Goal: Transaction & Acquisition: Purchase product/service

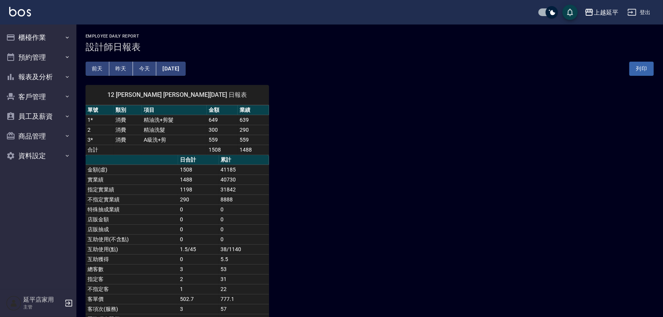
click at [119, 68] on button "昨天" at bounding box center [121, 69] width 24 height 14
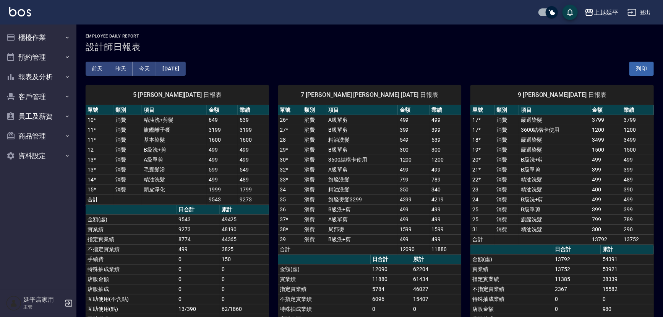
click at [103, 68] on button "前天" at bounding box center [98, 69] width 24 height 14
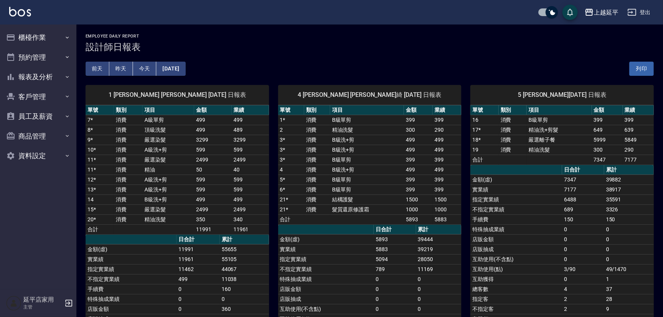
click at [141, 67] on button "今天" at bounding box center [145, 69] width 24 height 14
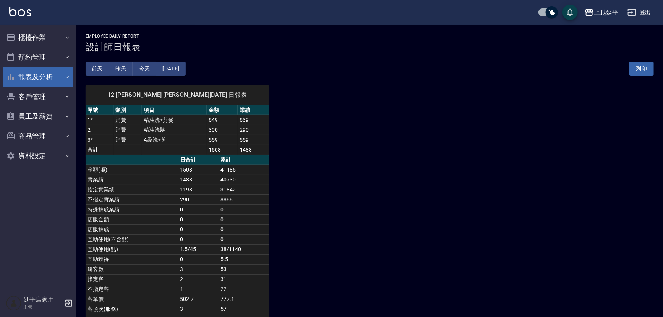
click at [44, 78] on button "報表及分析" at bounding box center [38, 77] width 70 height 20
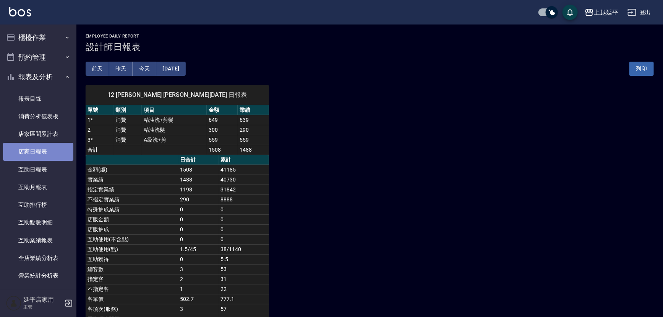
click at [48, 153] on link "店家日報表" at bounding box center [38, 152] width 70 height 18
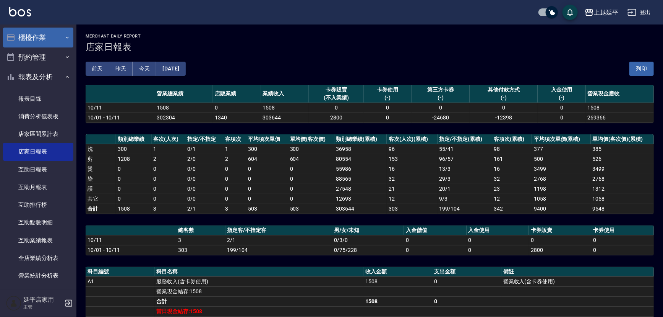
click at [40, 35] on button "櫃檯作業" at bounding box center [38, 38] width 70 height 20
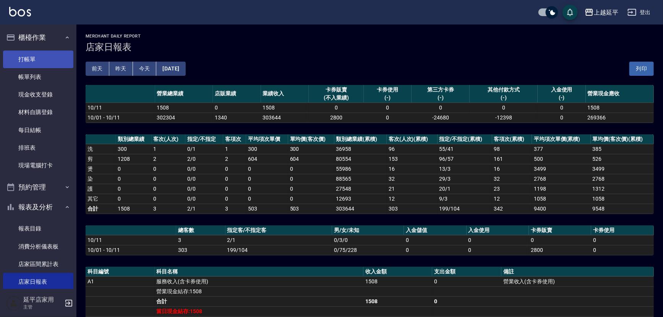
click at [43, 55] on link "打帳單" at bounding box center [38, 59] width 70 height 18
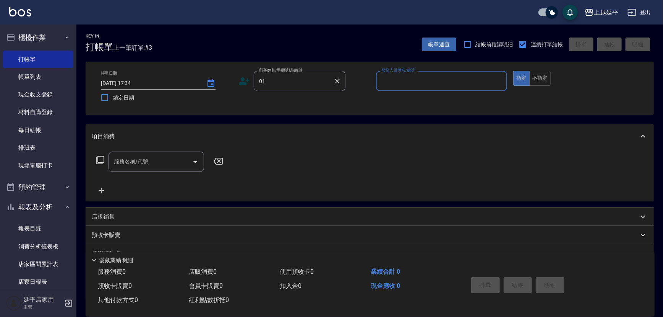
click at [295, 86] on input "01" at bounding box center [293, 80] width 73 height 13
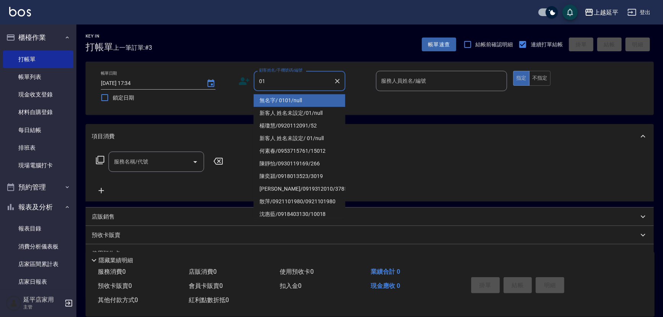
click at [287, 101] on li "無名字/ 0101/null" at bounding box center [300, 100] width 92 height 13
type input "無名字/ 0101/null"
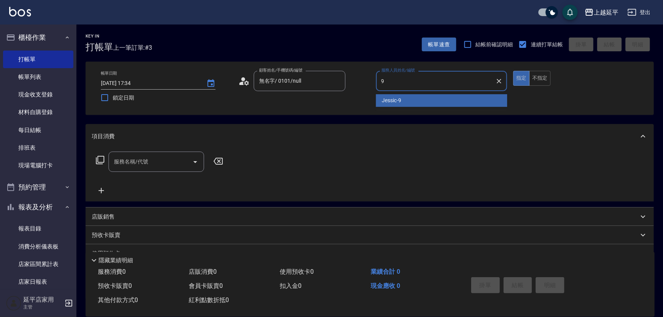
click at [391, 101] on span "Jessic -9" at bounding box center [391, 100] width 19 height 8
type input "Jessic-9"
click at [168, 167] on input "服務名稱/代號" at bounding box center [150, 161] width 77 height 13
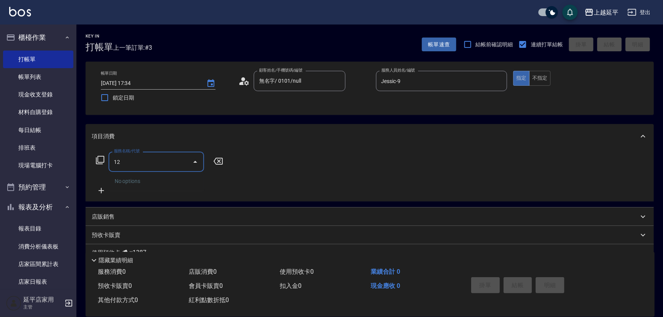
type input "123"
click at [177, 179] on span "精油洗髮卷 - 280" at bounding box center [157, 181] width 96 height 13
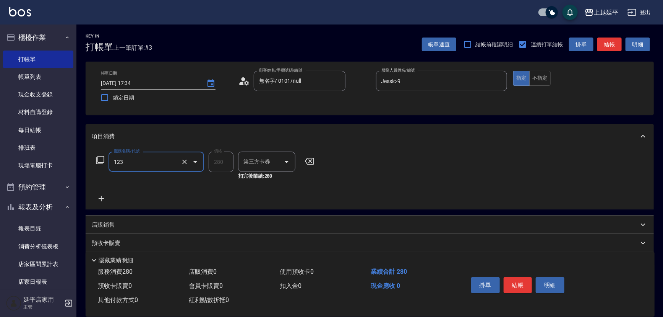
type input "舊有卡券"
type input "精油洗髮卷(123)"
click at [248, 158] on div "洗髮互助-1 洗髮互助-1" at bounding box center [261, 161] width 46 height 20
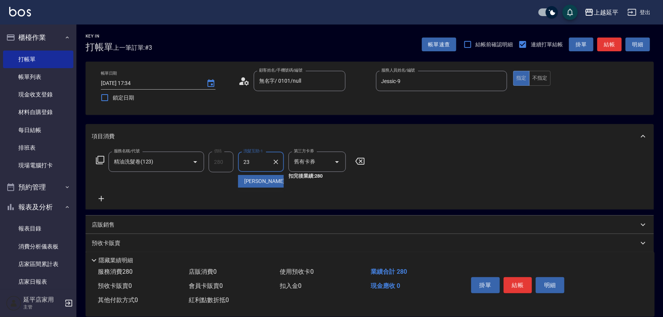
click at [252, 178] on span "恩恩 -23" at bounding box center [268, 181] width 48 height 8
type input "恩恩-23"
click at [524, 280] on button "結帳" at bounding box center [518, 285] width 29 height 16
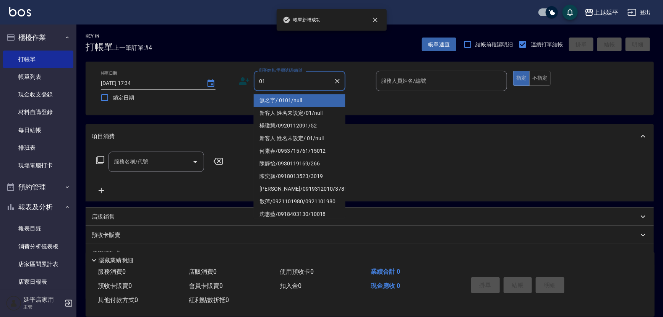
click at [294, 101] on li "無名字/ 0101/null" at bounding box center [300, 100] width 92 height 13
type input "無名字/ 0101/null"
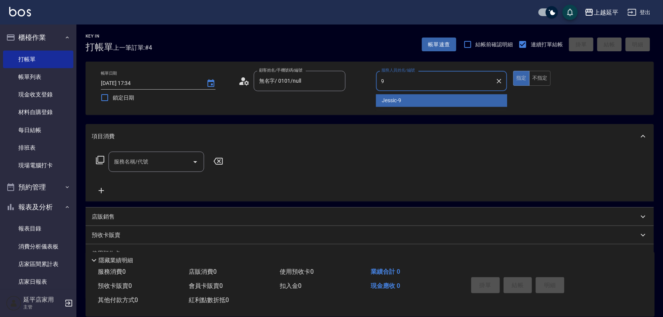
click at [424, 100] on div "Jessic -9" at bounding box center [442, 100] width 132 height 13
type input "Jessic-9"
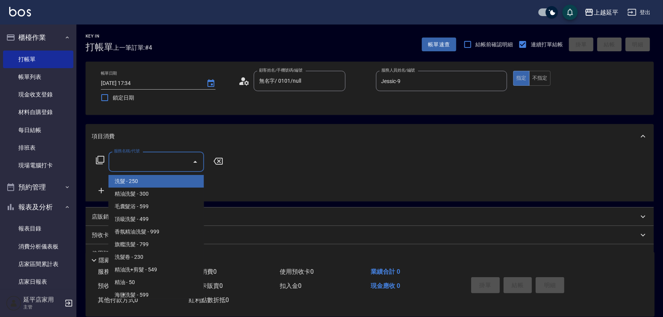
click at [170, 161] on input "服務名稱/代號" at bounding box center [150, 161] width 77 height 13
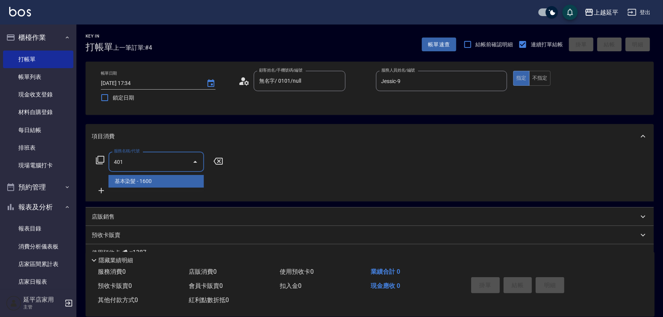
drag, startPoint x: 166, startPoint y: 183, endPoint x: 175, endPoint y: 183, distance: 9.6
click at [166, 183] on span "基本染髮 - 1600" at bounding box center [157, 181] width 96 height 13
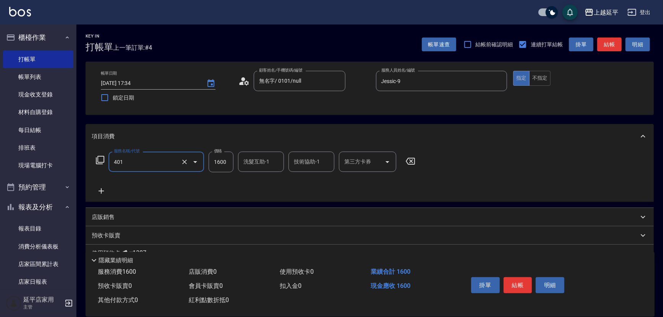
type input "基本染髮(401)"
click at [214, 164] on input "1600" at bounding box center [221, 161] width 25 height 21
type input "2500"
click at [103, 192] on icon at bounding box center [101, 190] width 19 height 9
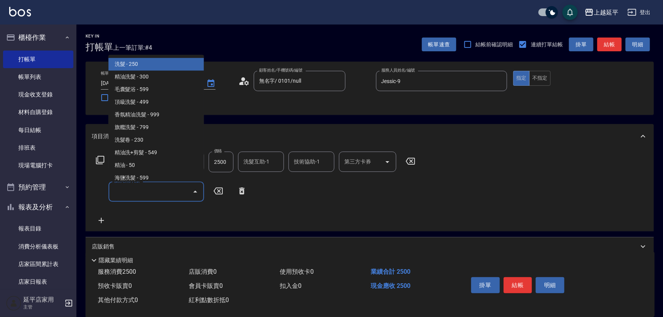
drag, startPoint x: 130, startPoint y: 190, endPoint x: 135, endPoint y: 175, distance: 15.3
click at [130, 190] on input "服務名稱/代號" at bounding box center [150, 191] width 77 height 13
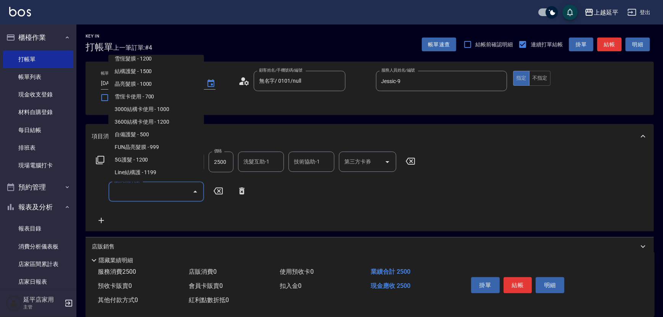
scroll to position [834, 0]
click at [172, 122] on span "3600結構卡使用 - 1200" at bounding box center [157, 121] width 96 height 13
type input "3600結構卡使用(509)"
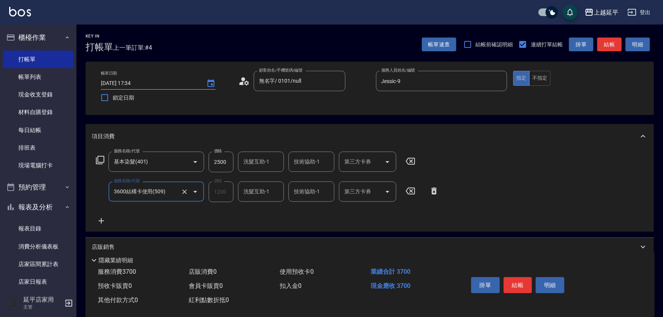
click at [359, 195] on div "第三方卡券 第三方卡券" at bounding box center [367, 191] width 57 height 20
click at [360, 209] on span "舊有卡券" at bounding box center [367, 211] width 57 height 13
type input "舊有卡券"
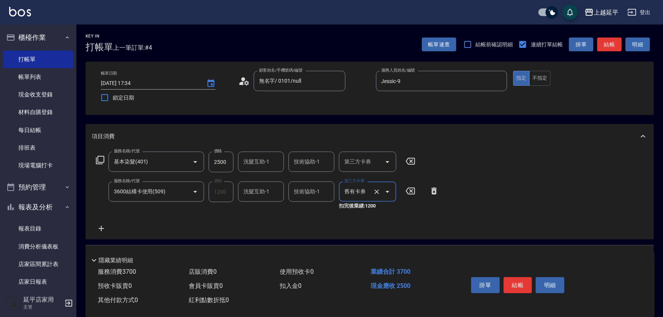
click at [102, 227] on icon at bounding box center [101, 228] width 19 height 9
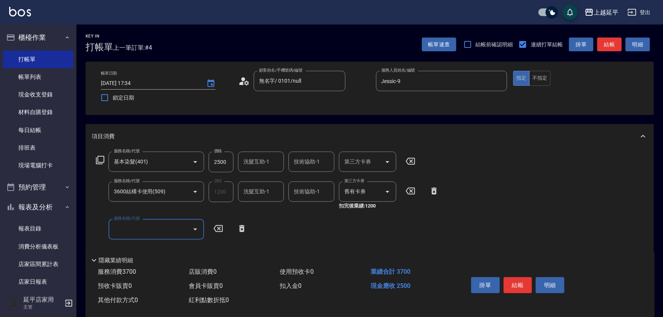
click at [123, 226] on input "服務名稱/代號" at bounding box center [150, 228] width 77 height 13
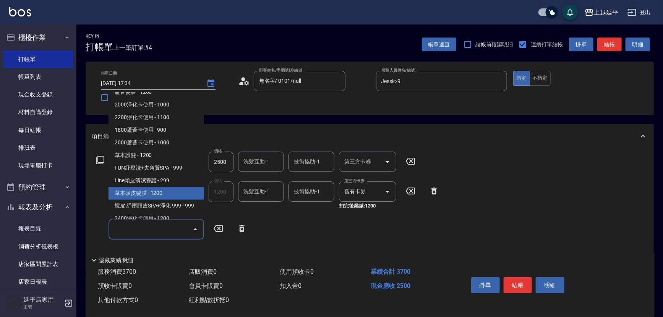
scroll to position [1112, 0]
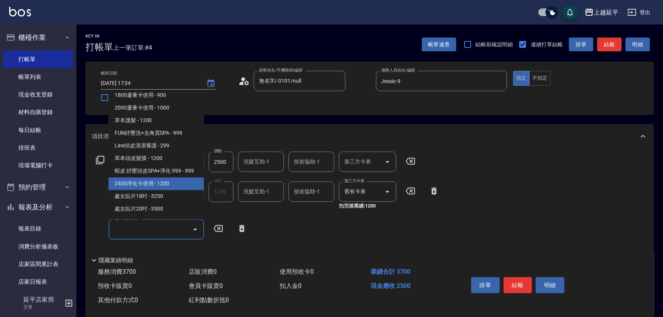
click at [161, 190] on span "2400淨化卡使用 - 1200" at bounding box center [157, 183] width 96 height 13
type input "2400淨化卡使用(616)"
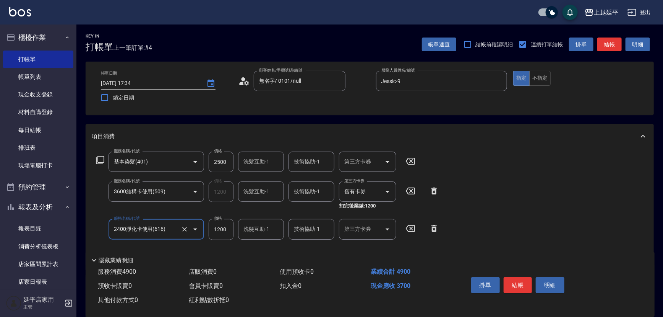
click at [349, 228] on div "第三方卡券 第三方卡券" at bounding box center [367, 229] width 57 height 20
click at [366, 248] on span "舊有卡券" at bounding box center [367, 248] width 57 height 13
type input "舊有卡券"
click at [302, 190] on div "技術協助-1 技術協助-1" at bounding box center [312, 191] width 46 height 20
type input "2"
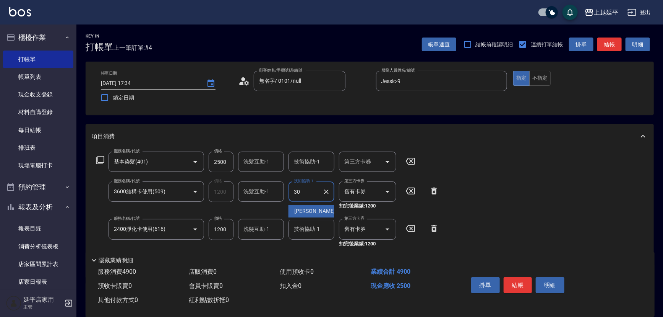
click at [320, 211] on div "[PERSON_NAME] -30" at bounding box center [312, 211] width 46 height 13
type input "[PERSON_NAME]-30"
click at [303, 227] on div "技術協助-1 技術協助-1" at bounding box center [312, 229] width 46 height 20
click at [312, 249] on span "[PERSON_NAME] -30" at bounding box center [319, 248] width 48 height 8
type input "[PERSON_NAME]-30"
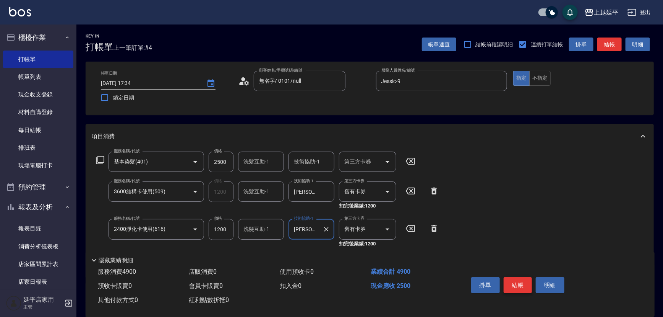
click at [523, 282] on button "結帳" at bounding box center [518, 285] width 29 height 16
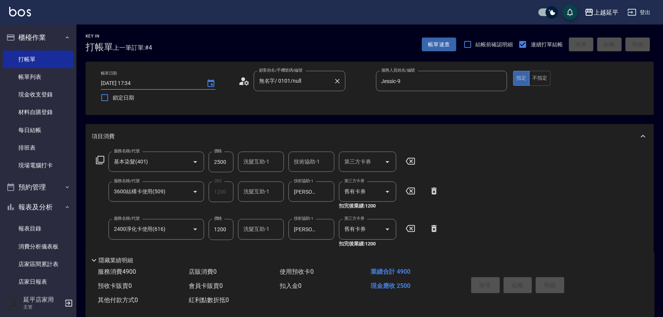
type input "[DATE] 17:35"
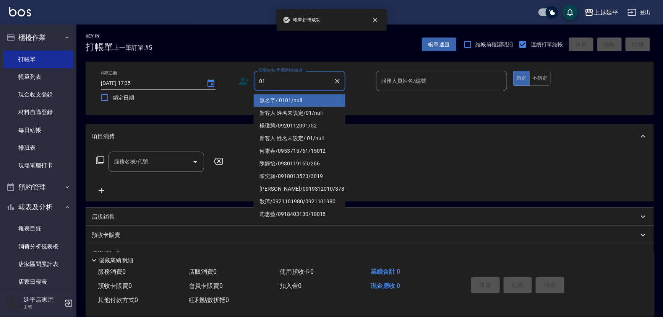
click at [278, 99] on li "無名字/ 0101/null" at bounding box center [300, 100] width 92 height 13
type input "無名字/ 0101/null"
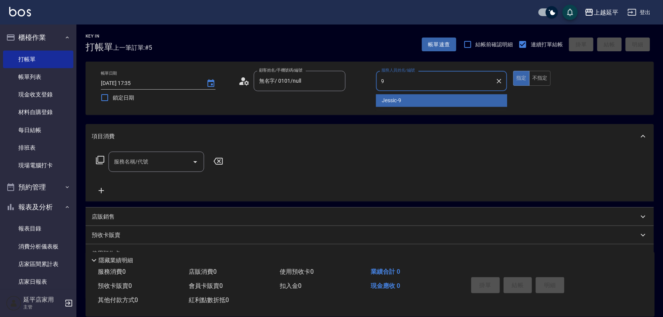
click at [379, 99] on div "Jessic -9" at bounding box center [442, 100] width 132 height 13
type input "Jessic-9"
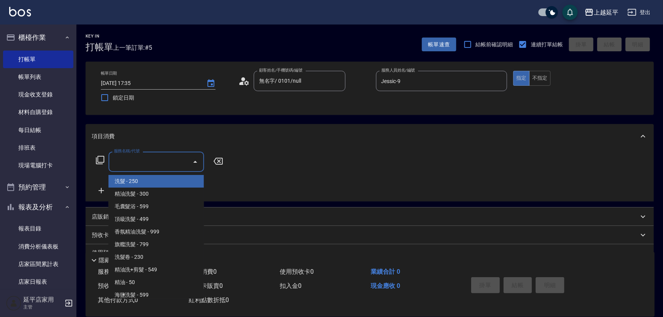
click at [130, 162] on div "服務名稱/代號 服務名稱/代號" at bounding box center [157, 161] width 96 height 20
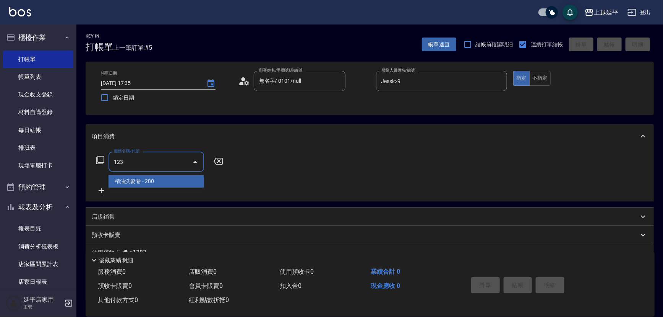
click at [133, 185] on span "精油洗髮卷 - 280" at bounding box center [157, 181] width 96 height 13
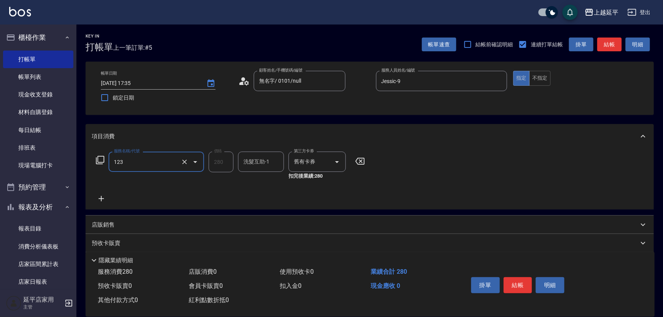
type input "精油洗髮卷(123)"
click at [250, 160] on div "洗髮互助-1 洗髮互助-1" at bounding box center [261, 161] width 46 height 20
click at [260, 180] on span "[PERSON_NAME] -30" at bounding box center [268, 181] width 48 height 8
type input "[PERSON_NAME]-30"
click at [102, 197] on icon at bounding box center [101, 198] width 19 height 9
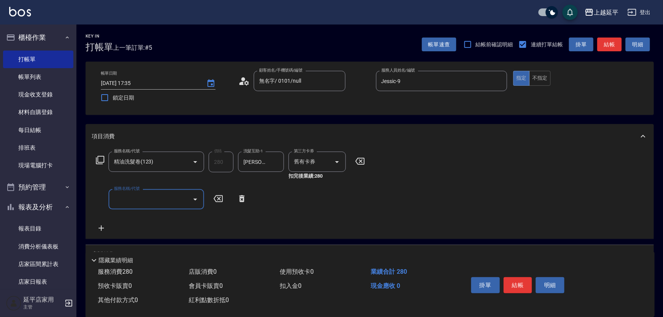
click at [124, 199] on input "服務名稱/代號" at bounding box center [150, 198] width 77 height 13
click at [134, 212] on span "B級洗+剪 - 499" at bounding box center [157, 218] width 96 height 13
type input "B級洗+剪(203)"
click at [135, 217] on div "服務名稱/代號 精油洗髮卷(123) 服務名稱/代號 價格 280 價格 洗髮互助-1 子[PERSON_NAME]-30 洗髮互助-1 第三方卡券 舊有卡券…" at bounding box center [243, 191] width 302 height 81
click at [225, 193] on input "499" at bounding box center [221, 199] width 25 height 21
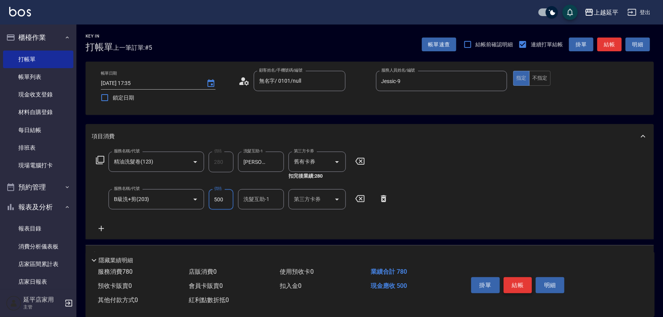
type input "500"
click at [521, 282] on button "結帳" at bounding box center [518, 285] width 29 height 16
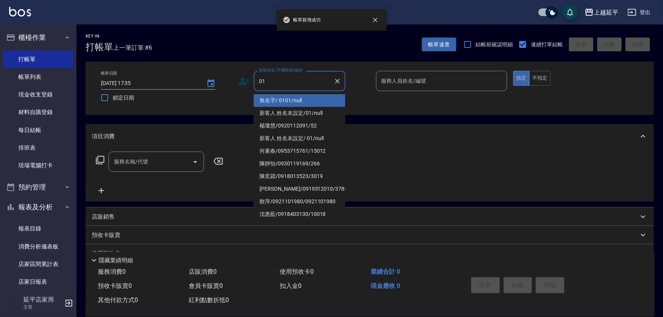
click at [301, 99] on li "無名字/ 0101/null" at bounding box center [300, 100] width 92 height 13
type input "無名字/ 0101/null"
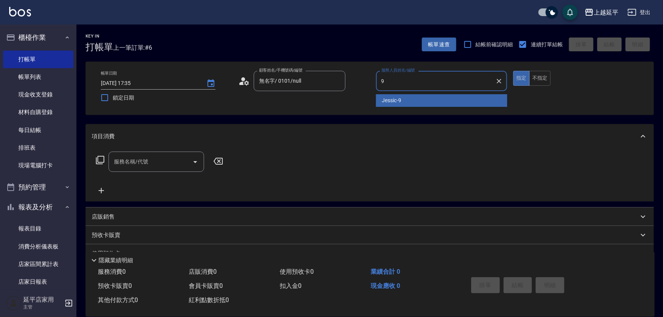
click at [383, 98] on span "Jessic -9" at bounding box center [391, 100] width 19 height 8
click at [165, 154] on div "服務名稱/代號" at bounding box center [157, 161] width 96 height 20
type input "Jessic-9"
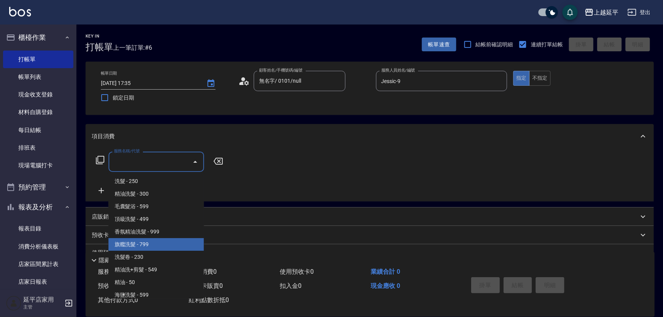
click at [153, 241] on span "旗艦洗髮 - 799" at bounding box center [157, 244] width 96 height 13
type input "旗艦洗髮(106)"
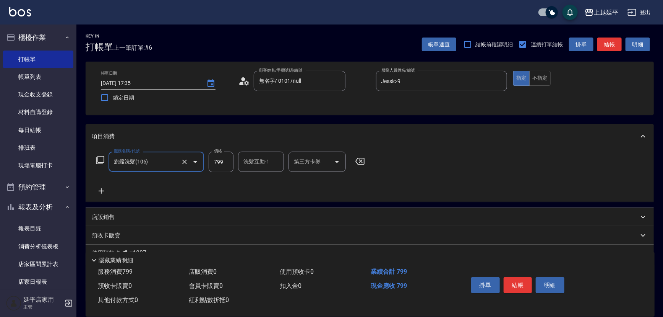
click at [213, 164] on input "799" at bounding box center [221, 161] width 25 height 21
type input "899"
click at [259, 165] on input "洗髮互助-1" at bounding box center [261, 161] width 39 height 13
click at [263, 178] on div "[PERSON_NAME] -30" at bounding box center [261, 181] width 46 height 13
type input "[PERSON_NAME]-30"
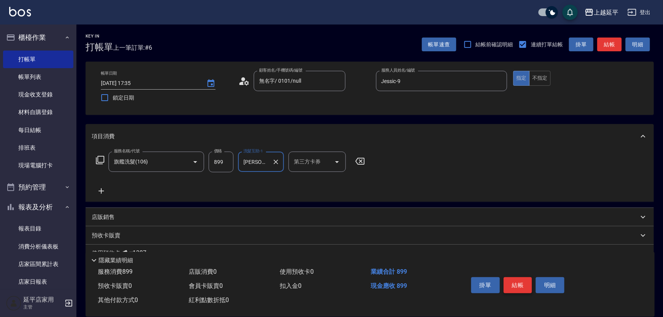
click at [513, 284] on button "結帳" at bounding box center [518, 285] width 29 height 16
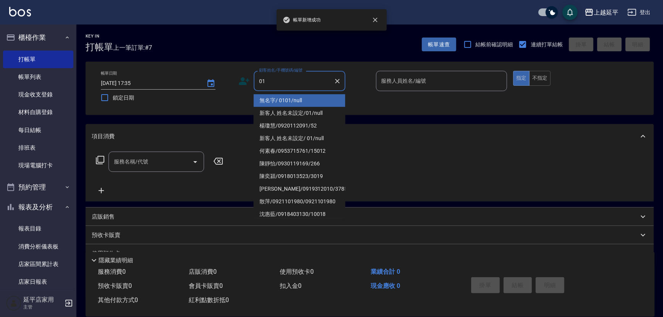
click at [280, 100] on li "無名字/ 0101/null" at bounding box center [300, 100] width 92 height 13
type input "無名字/ 0101/null"
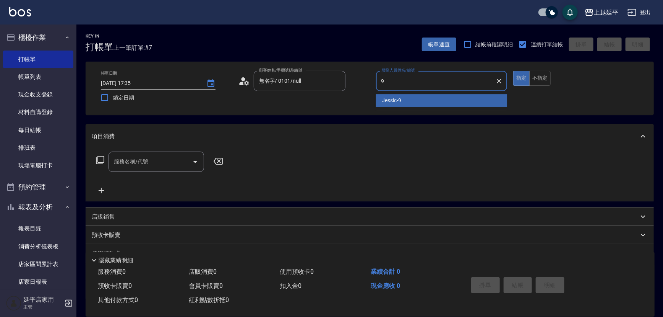
click at [409, 101] on div "Jessic -9" at bounding box center [442, 100] width 132 height 13
type input "Jessic-9"
click at [149, 163] on input "服務名稱/代號" at bounding box center [150, 161] width 77 height 13
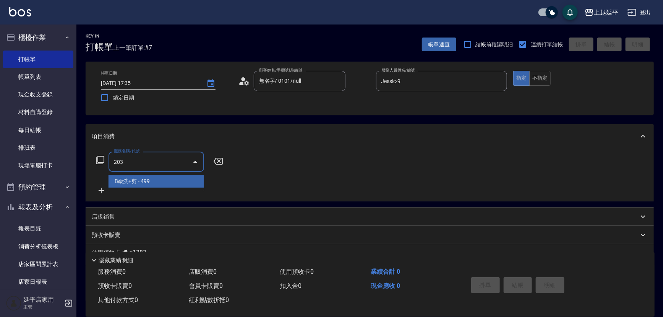
click at [167, 185] on span "B級洗+剪 - 499" at bounding box center [157, 181] width 96 height 13
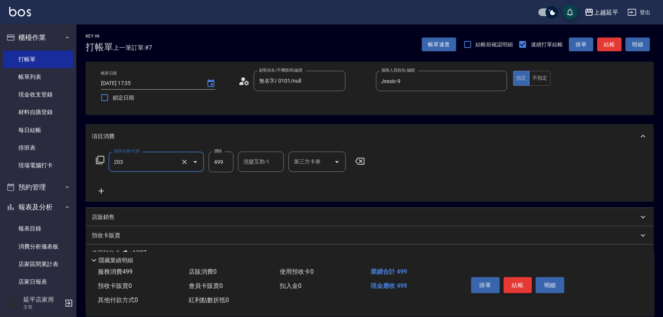
type input "B級洗+剪(203)"
click at [515, 283] on button "結帳" at bounding box center [518, 285] width 29 height 16
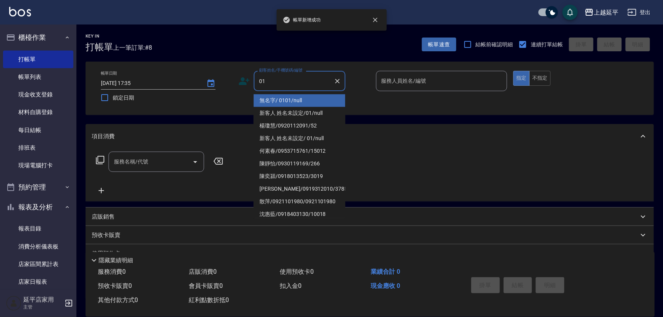
click at [279, 100] on li "無名字/ 0101/null" at bounding box center [300, 100] width 92 height 13
type input "無名字/ 0101/null"
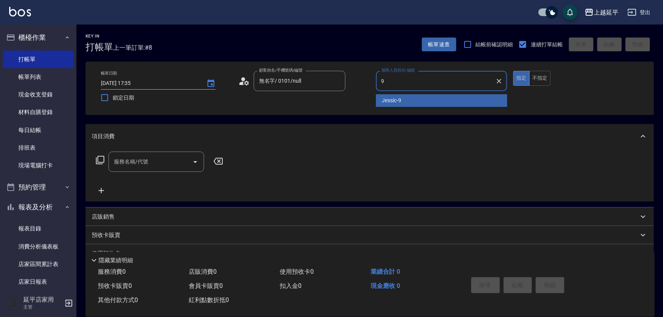
click at [388, 96] on span "Jessic -9" at bounding box center [391, 100] width 19 height 8
type input "Jessic-9"
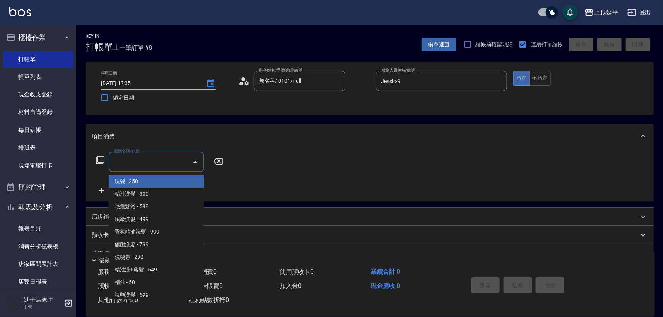
click at [178, 161] on input "服務名稱/代號" at bounding box center [150, 161] width 77 height 13
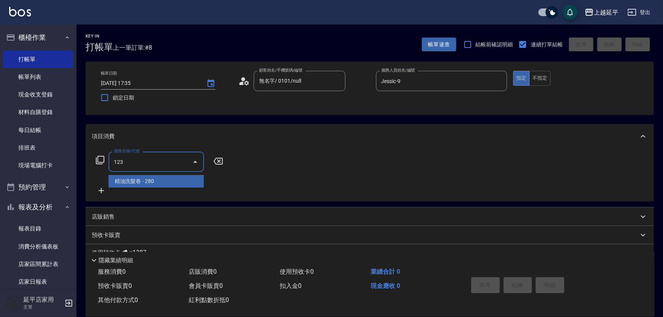
click at [193, 183] on span "精油洗髮卷 - 280" at bounding box center [157, 181] width 96 height 13
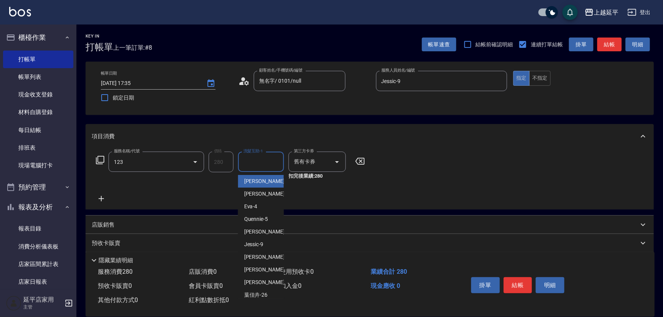
type input "精油洗髮卷(123)"
click at [263, 160] on div "洗髮互助-1 洗髮互助-1" at bounding box center [261, 161] width 46 height 20
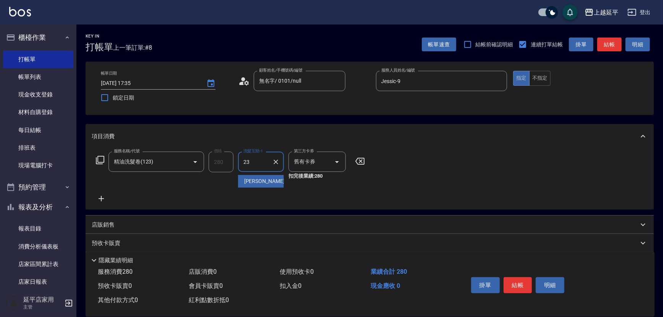
click at [267, 182] on div "恩恩 -23" at bounding box center [261, 181] width 46 height 13
type input "恩恩-23"
click at [507, 279] on button "結帳" at bounding box center [518, 285] width 29 height 16
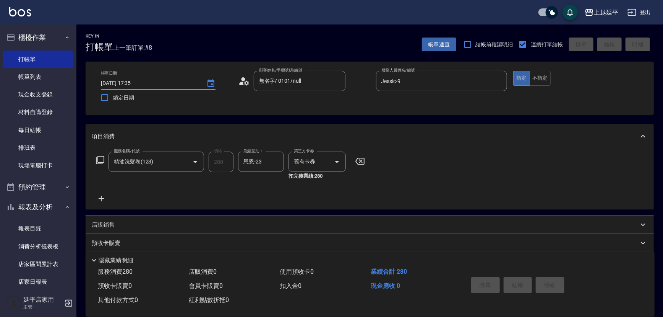
type input "[DATE] 17:36"
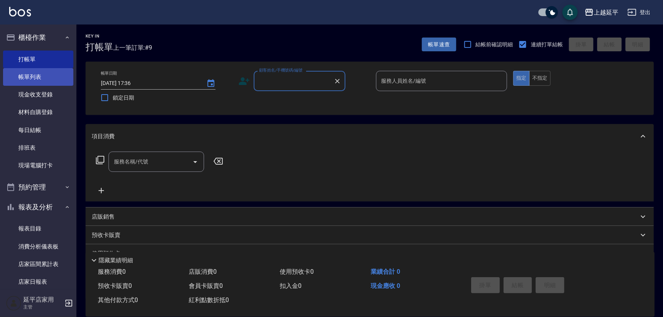
click at [29, 79] on link "帳單列表" at bounding box center [38, 77] width 70 height 18
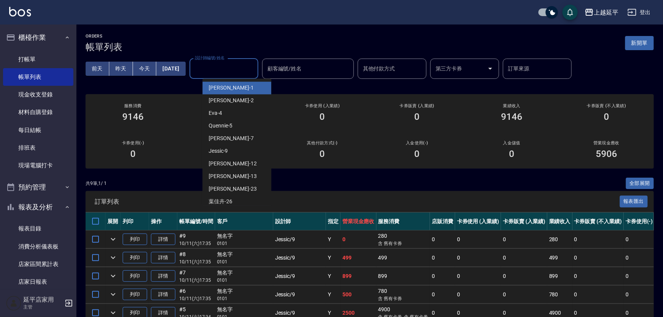
click at [211, 67] on div "設計師編號/姓名 設計師編號/姓名" at bounding box center [224, 68] width 69 height 20
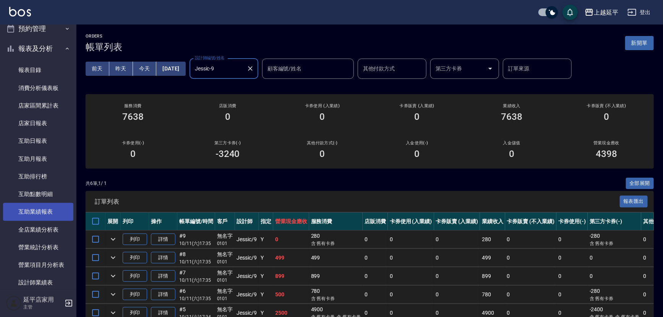
scroll to position [174, 0]
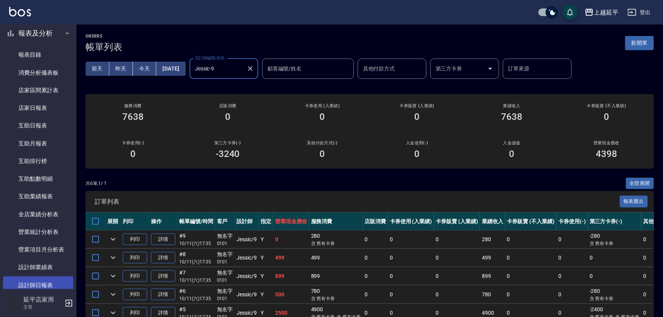
type input "Jessic-9"
click at [45, 279] on link "設計師日報表" at bounding box center [38, 285] width 70 height 18
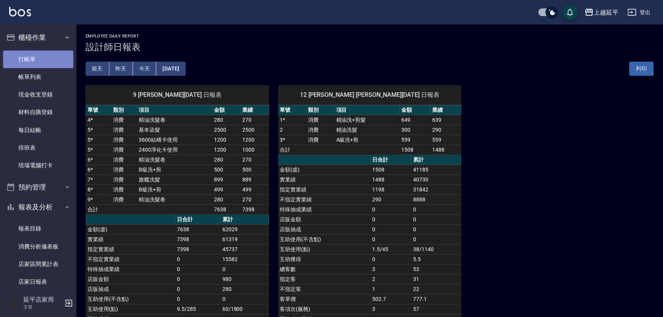
click at [40, 57] on link "打帳單" at bounding box center [38, 59] width 70 height 18
